Goal: Information Seeking & Learning: Learn about a topic

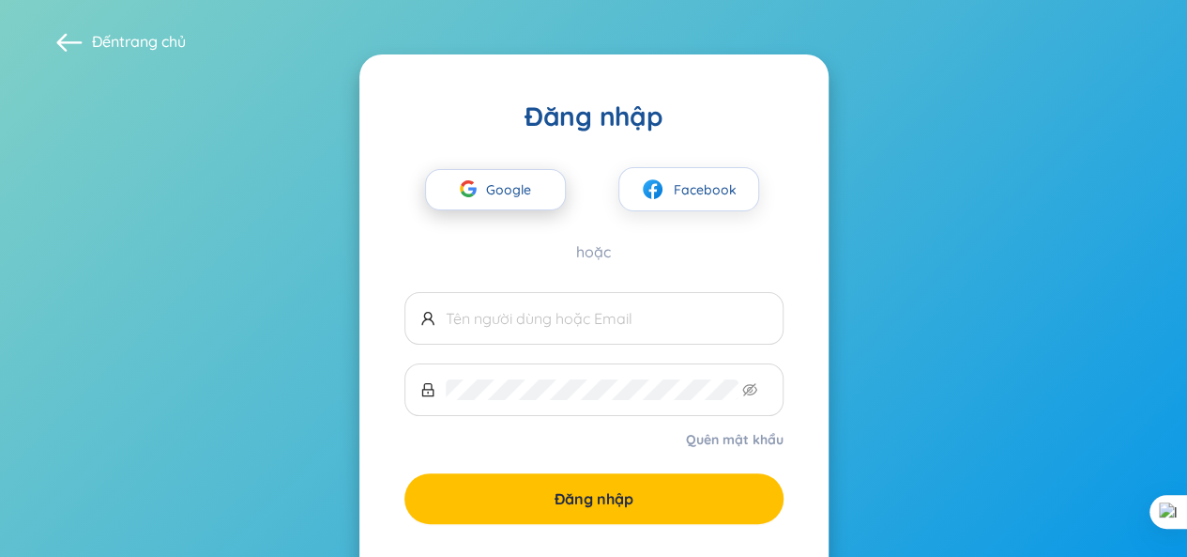
click at [555, 189] on button "Google" at bounding box center [495, 189] width 141 height 41
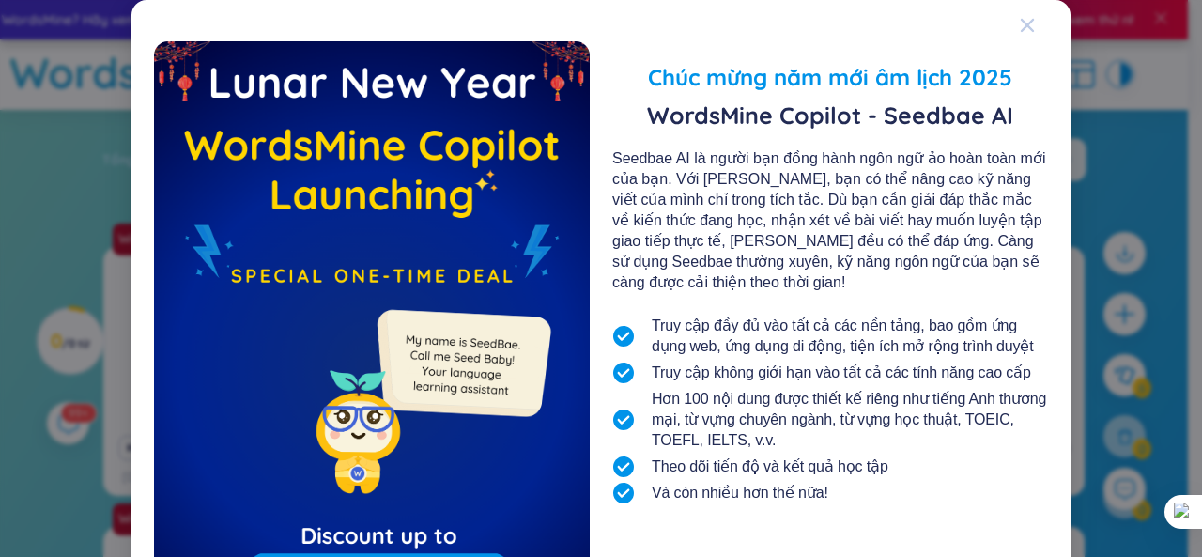
click at [1025, 33] on div "Đóng" at bounding box center [1026, 25] width 15 height 51
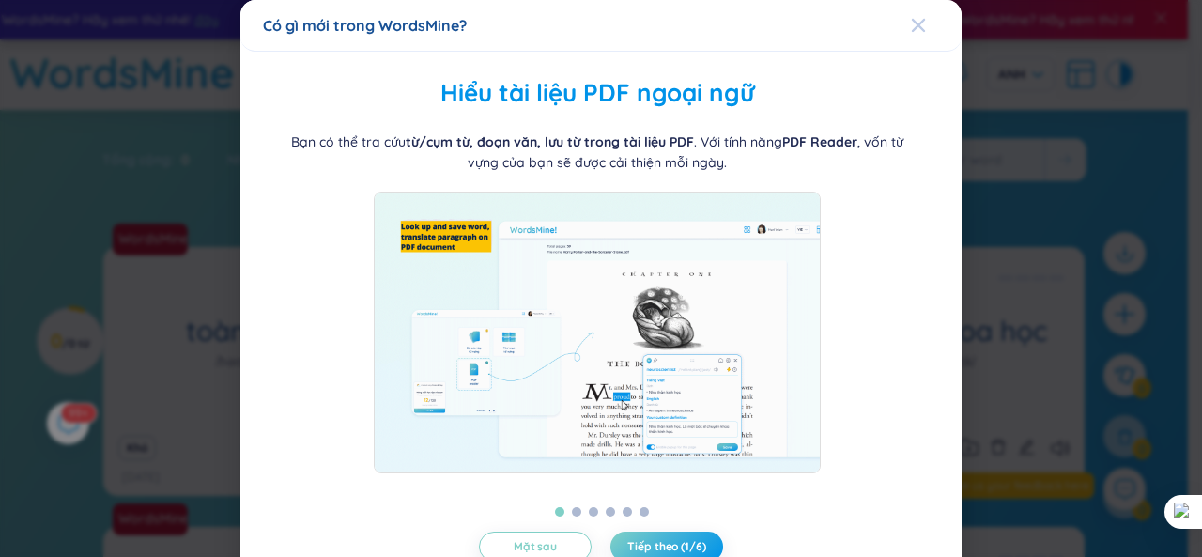
click at [911, 32] on icon "Đóng" at bounding box center [918, 25] width 15 height 15
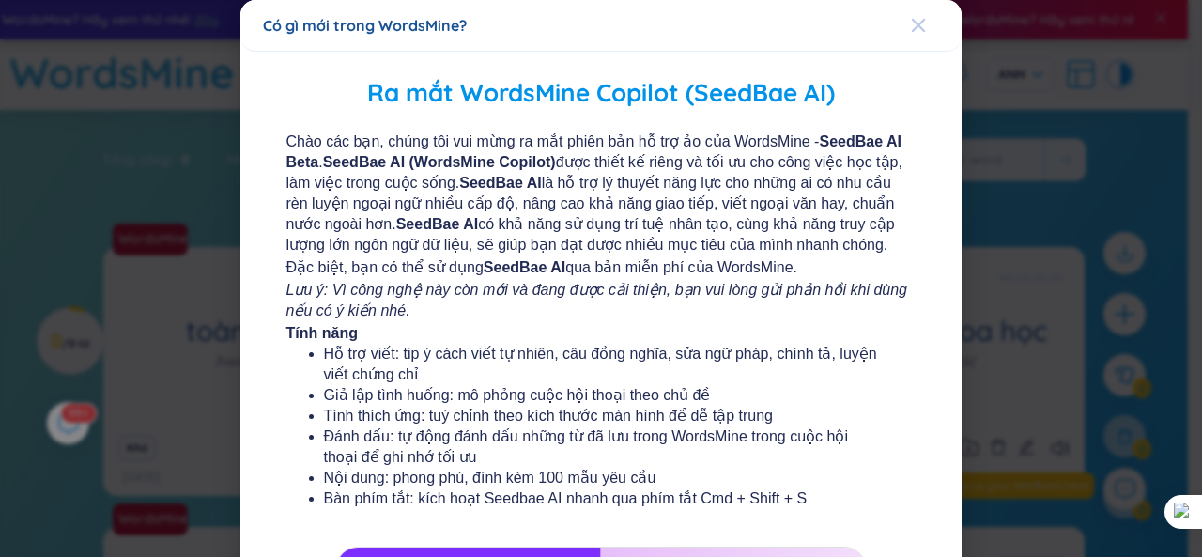
click at [911, 25] on icon "Đóng" at bounding box center [917, 25] width 13 height 13
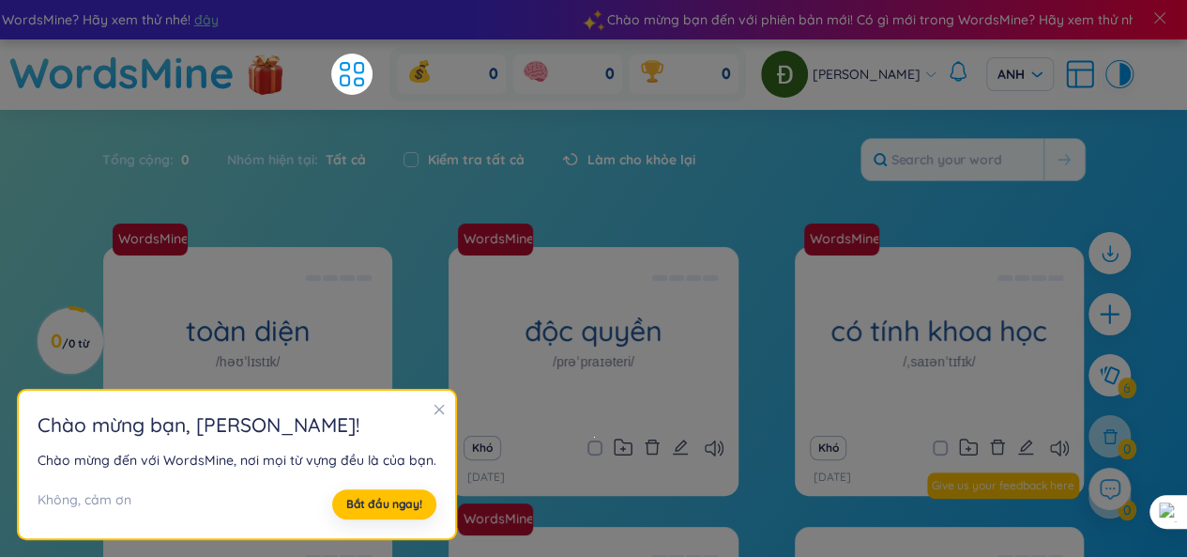
click at [436, 404] on icon "đóng" at bounding box center [439, 409] width 13 height 13
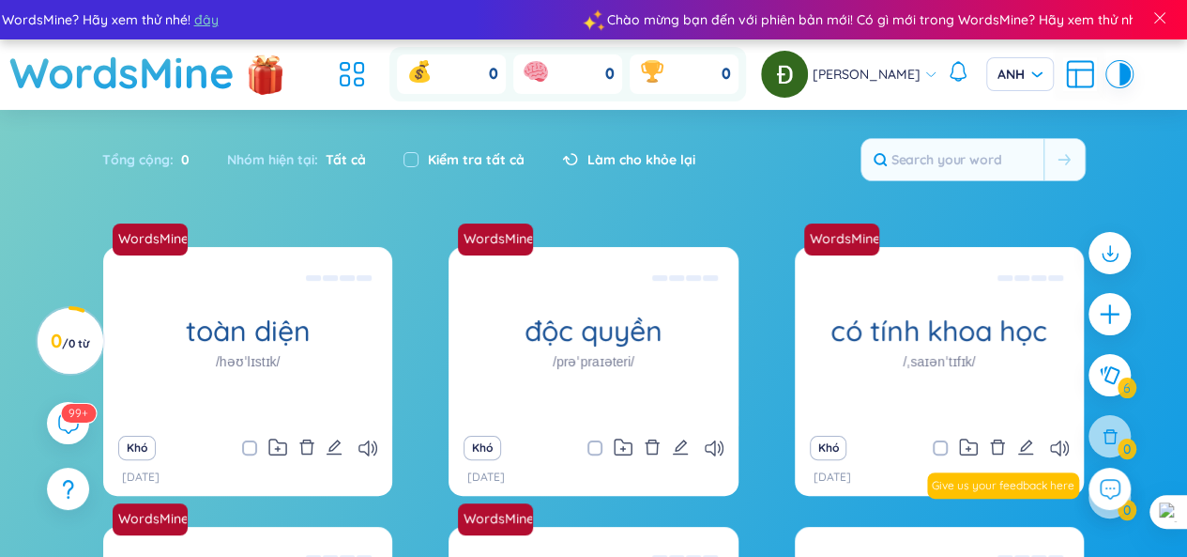
scroll to position [282, 0]
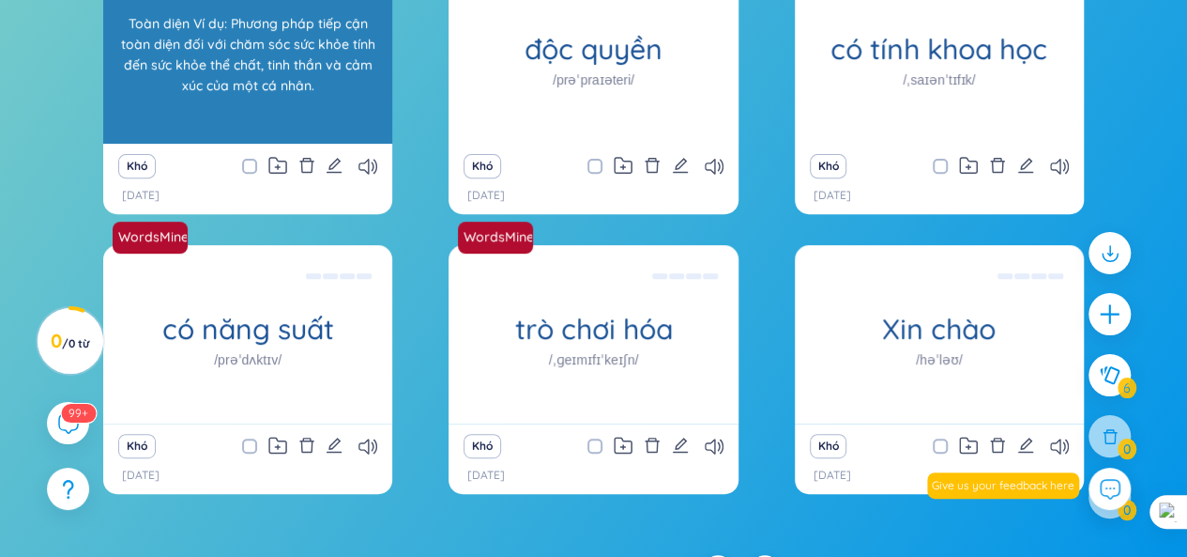
click at [274, 58] on div "WordsMine toàn diện /həʊˈlɪstɪk/ Toàn diện Ví dụ: Phương pháp tiếp cận toàn diệ…" at bounding box center [247, 54] width 289 height 178
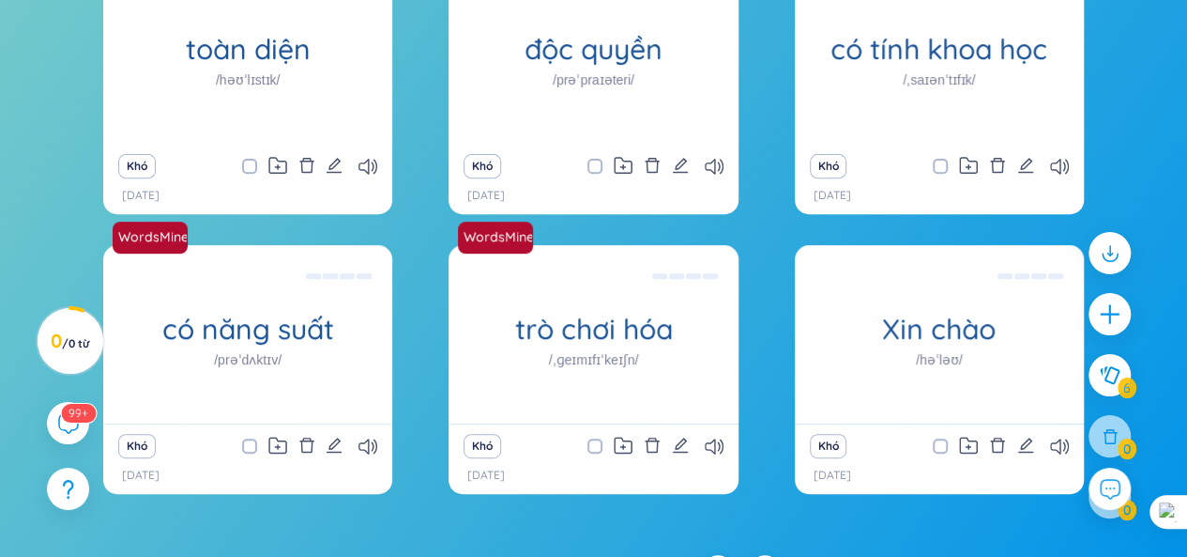
scroll to position [94, 0]
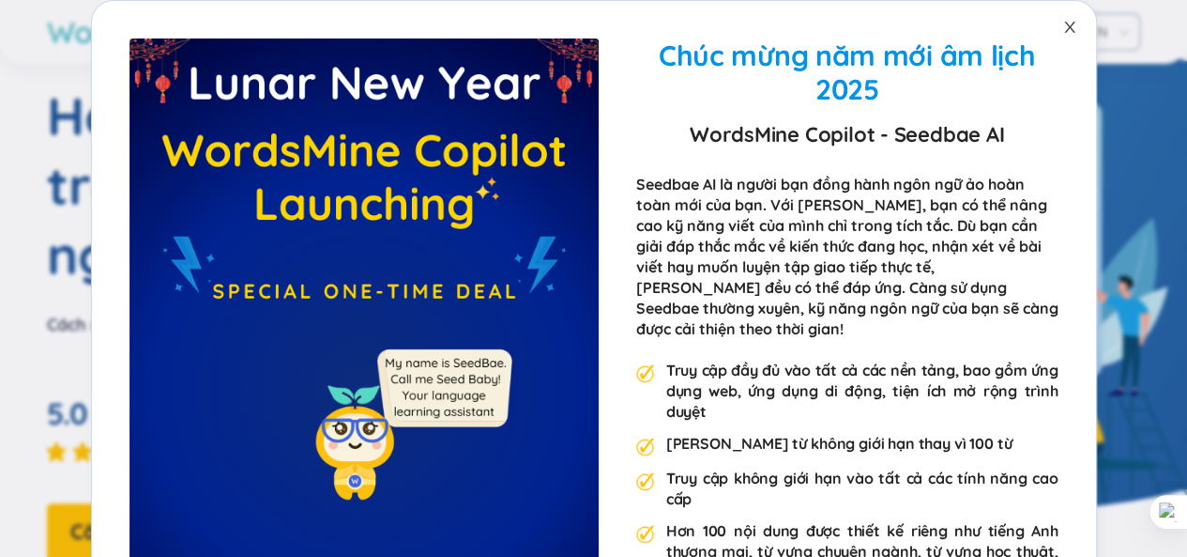
click at [1063, 28] on icon "đóng" at bounding box center [1070, 27] width 15 height 15
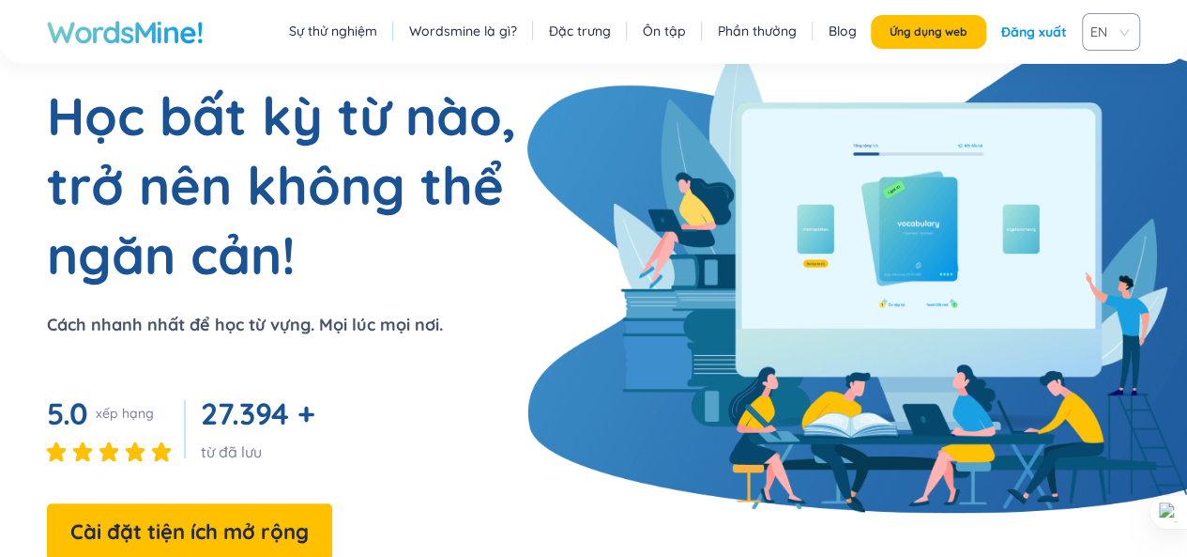
scroll to position [282, 0]
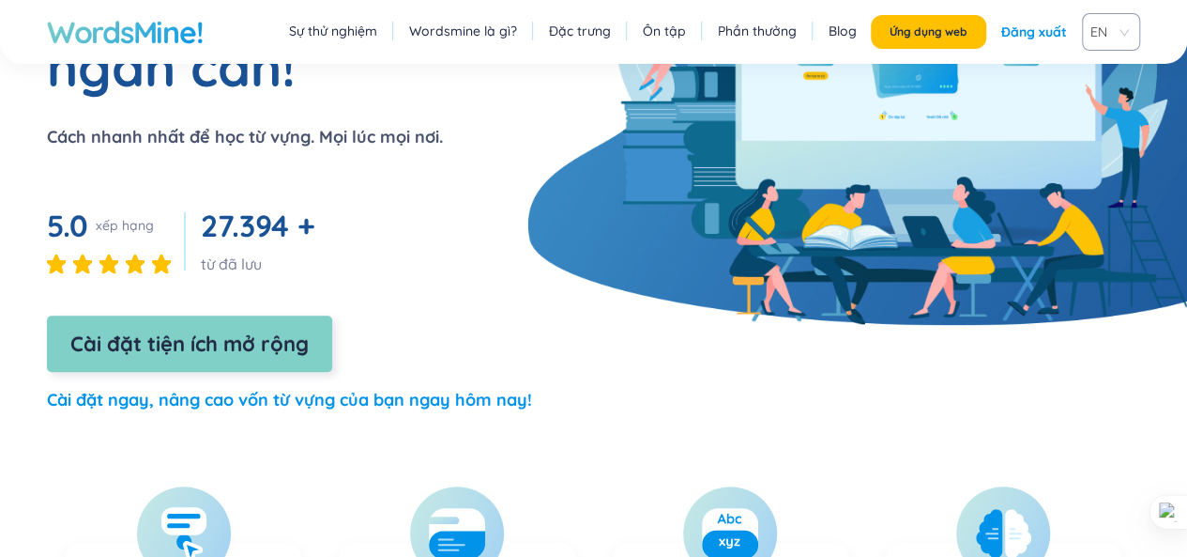
click at [227, 343] on font "Cài đặt tiện ích mở rộng" at bounding box center [189, 343] width 238 height 26
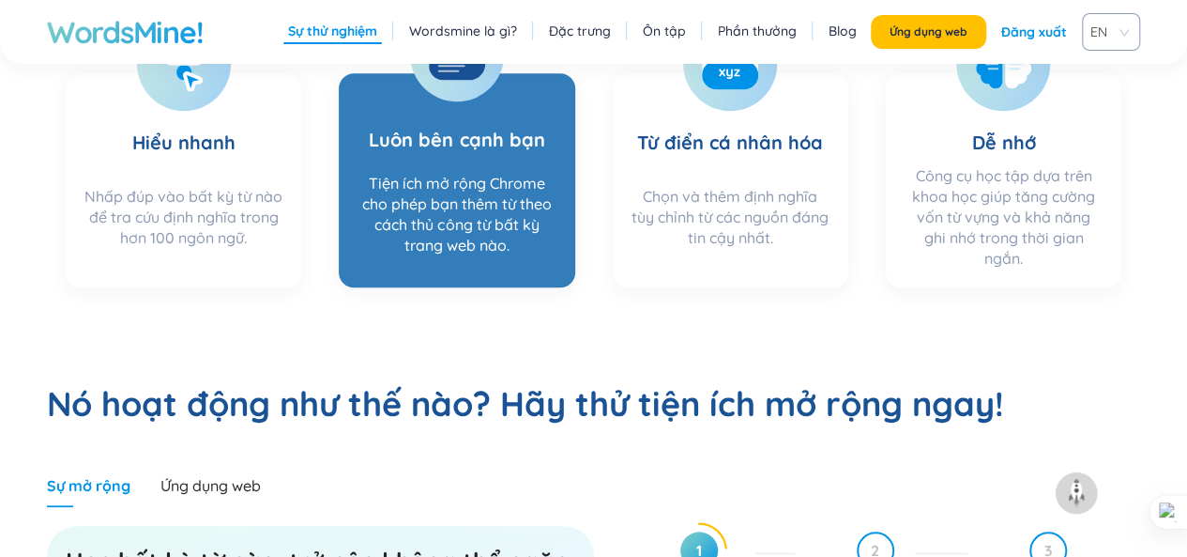
scroll to position [939, 0]
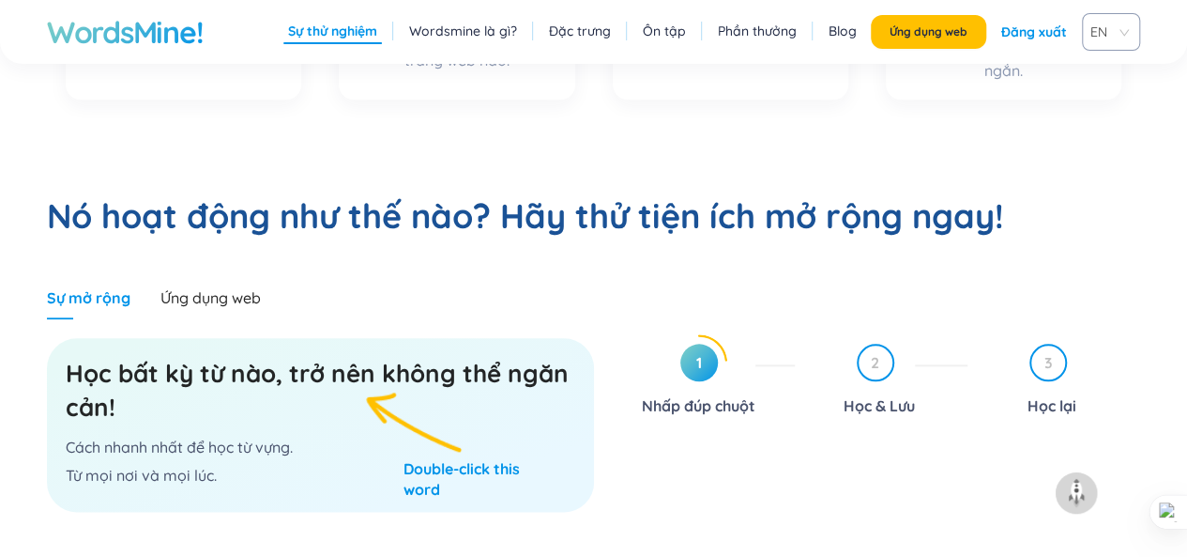
click at [689, 360] on span "1" at bounding box center [700, 363] width 38 height 38
click at [638, 246] on section "Nó hoạt động như thế nào? Hãy thử tiện ích mở rộng ngay! Sự mở rộng Ứng dụng we…" at bounding box center [593, 392] width 1187 height 548
click at [638, 247] on section "Nó hoạt động như thế nào? Hãy thử tiện ích mở rộng ngay! Sự mở rộng Ứng dụng we…" at bounding box center [593, 392] width 1187 height 548
